Goal: Find contact information: Find contact information

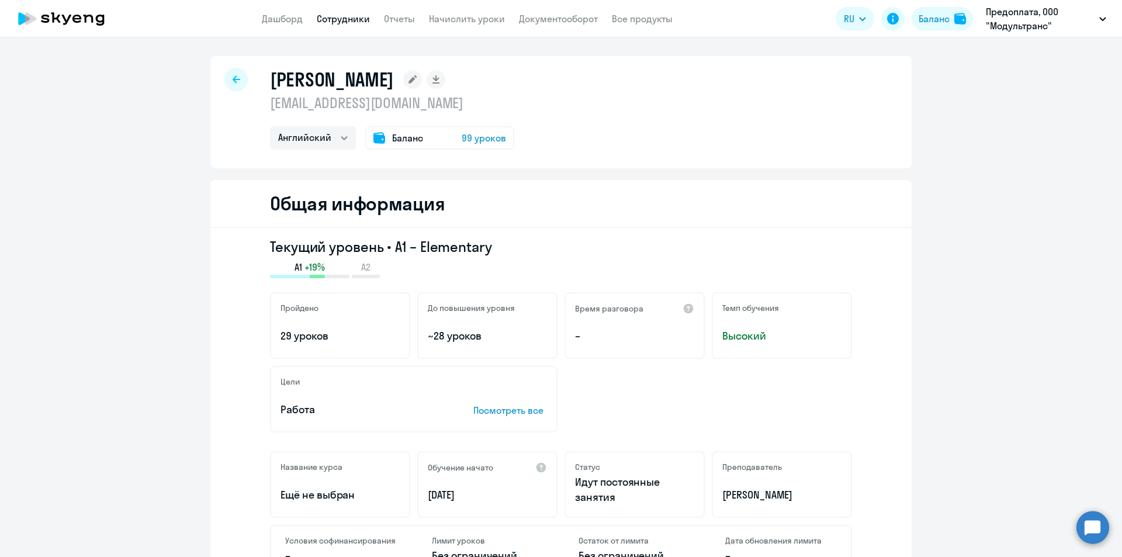
select select "english"
click at [401, 13] on link "Отчеты" at bounding box center [399, 19] width 31 height 12
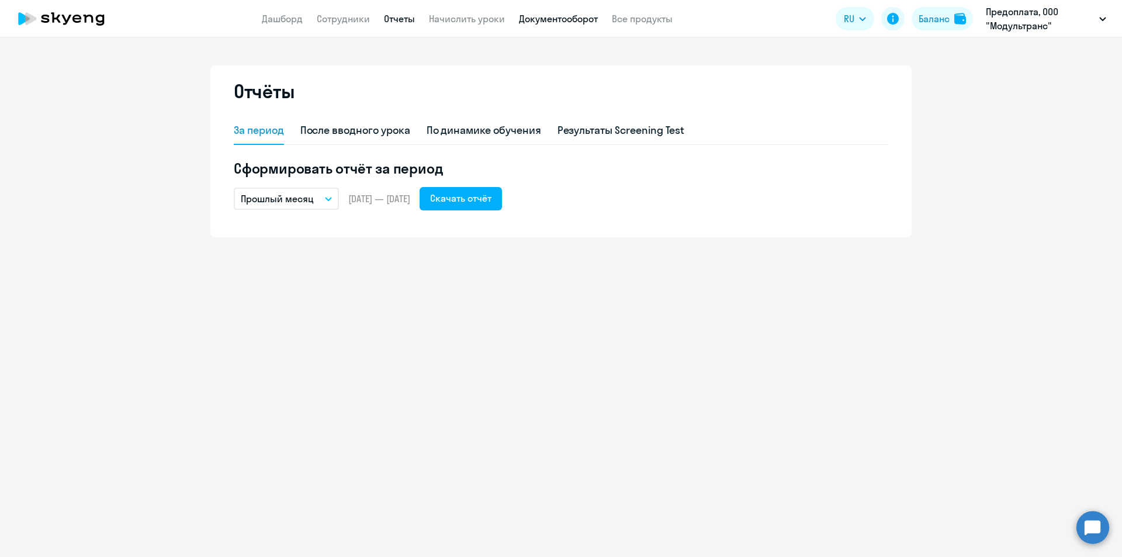
click at [537, 15] on link "Документооборот" at bounding box center [558, 19] width 79 height 12
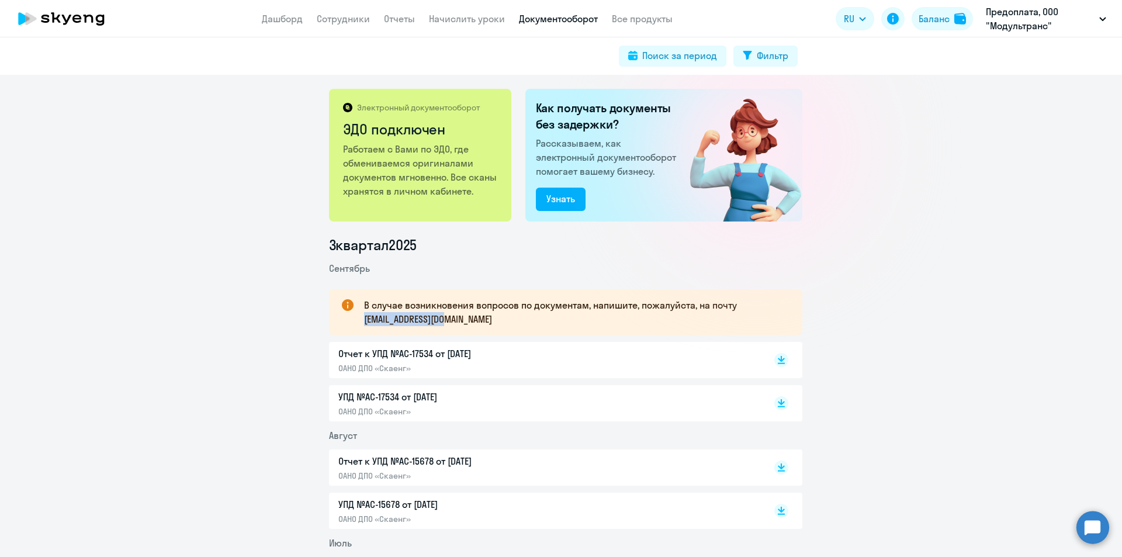
drag, startPoint x: 361, startPoint y: 319, endPoint x: 477, endPoint y: 319, distance: 115.7
click at [477, 319] on p "В случае возникновения вопросов по документам, напишите, пожалуйста, на почту […" at bounding box center [572, 312] width 417 height 28
copy p "[EMAIL_ADDRESS][DOMAIN_NAME]"
click at [1107, 17] on button "Предоплата, ООО "Модультранс"" at bounding box center [1046, 19] width 132 height 28
